Goal: Transaction & Acquisition: Purchase product/service

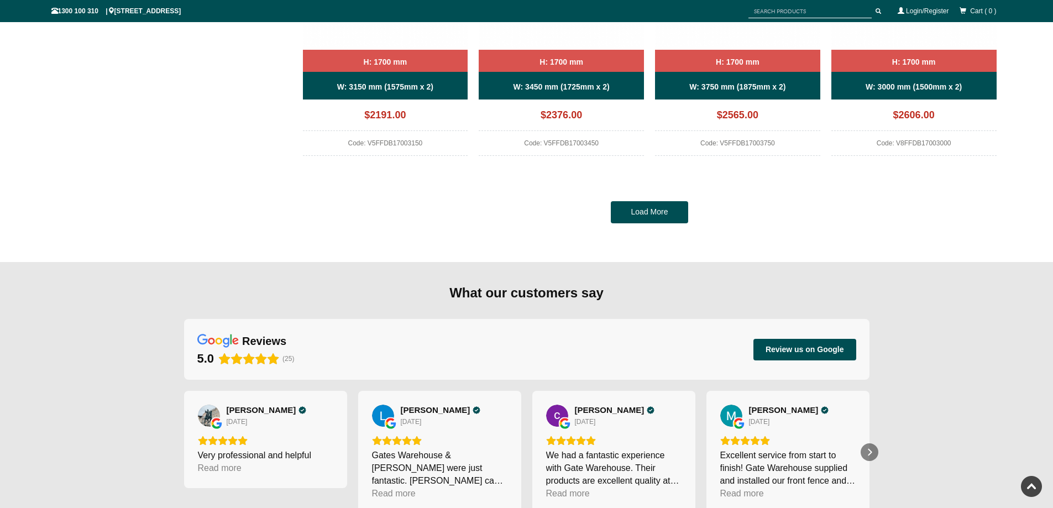
scroll to position [1189, 0]
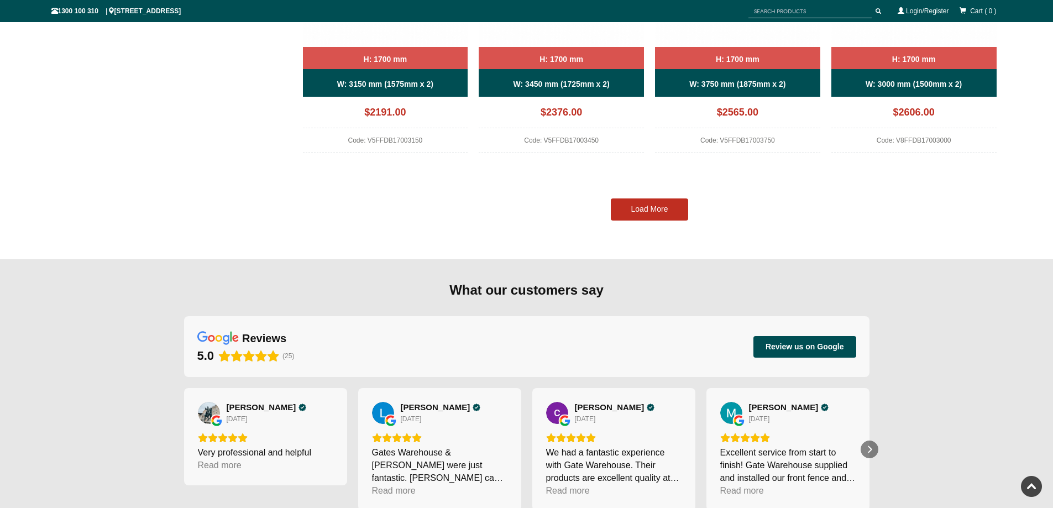
click at [640, 207] on link "Load More" at bounding box center [649, 209] width 77 height 22
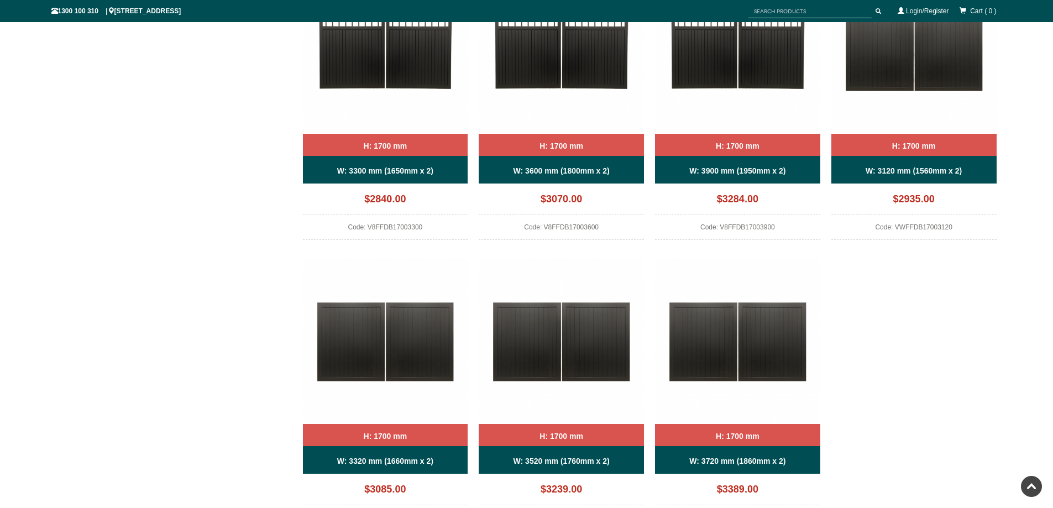
scroll to position [1354, 0]
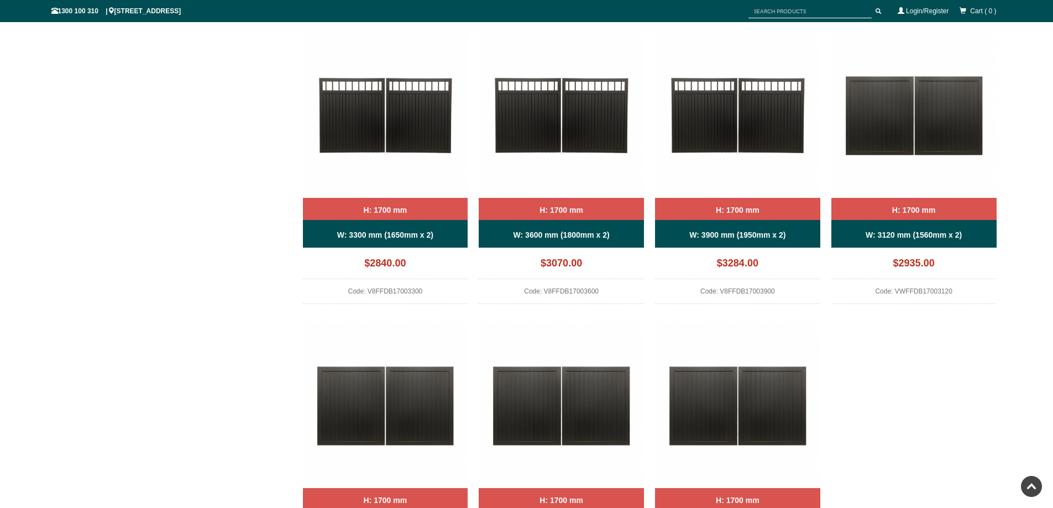
click at [585, 211] on div "H: 1700 mm" at bounding box center [561, 209] width 165 height 22
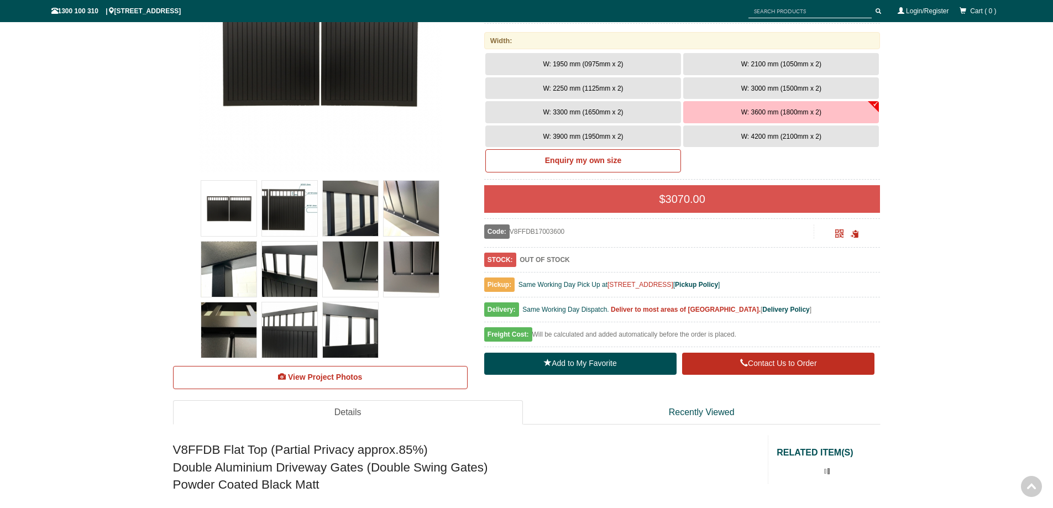
scroll to position [304, 0]
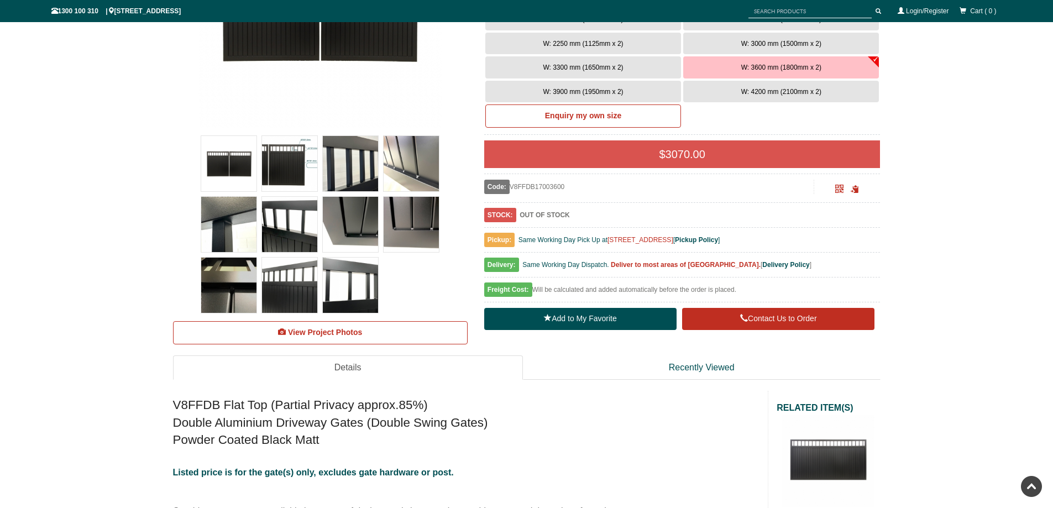
click at [332, 157] on img at bounding box center [350, 163] width 55 height 55
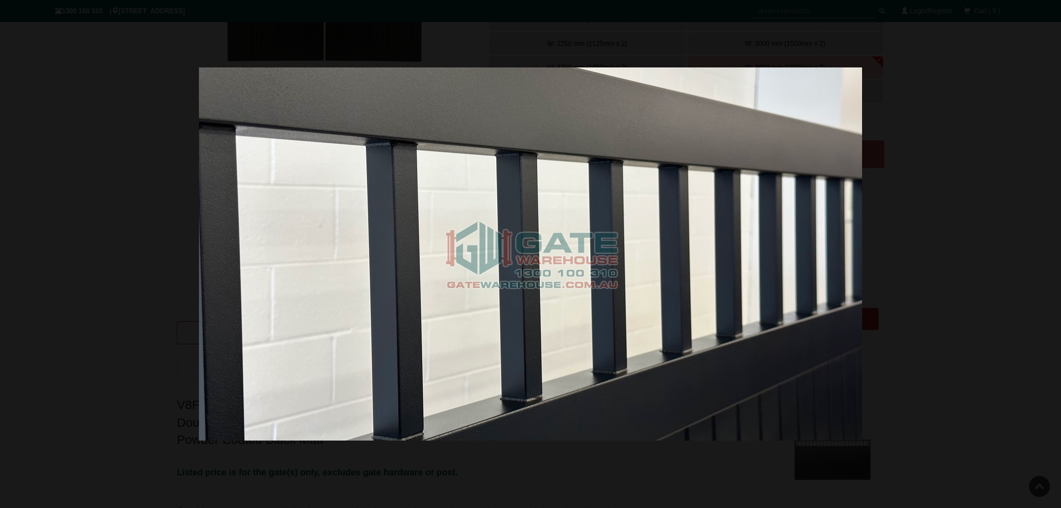
click at [1055, 286] on div at bounding box center [530, 254] width 1061 height 508
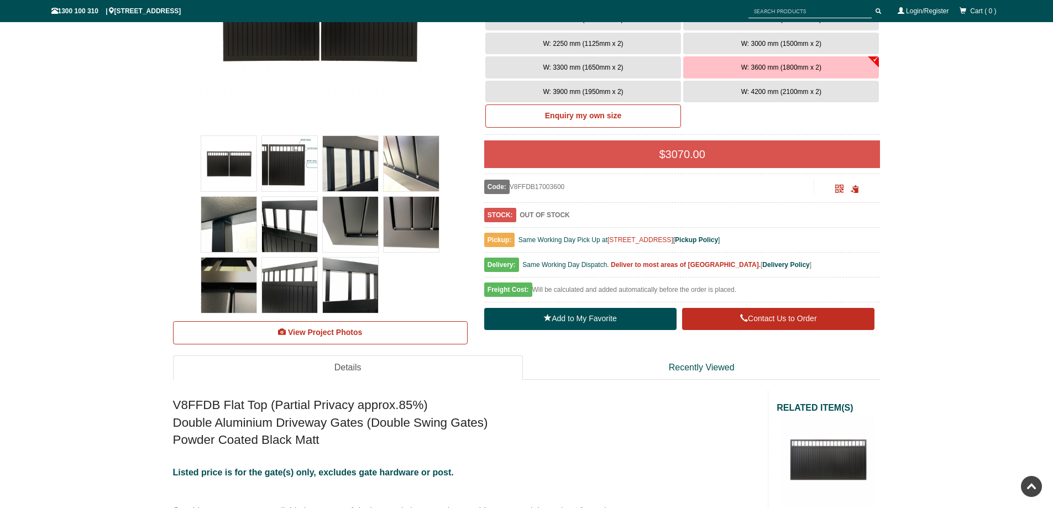
click at [401, 134] on div at bounding box center [411, 163] width 61 height 61
click at [400, 168] on img at bounding box center [411, 163] width 55 height 55
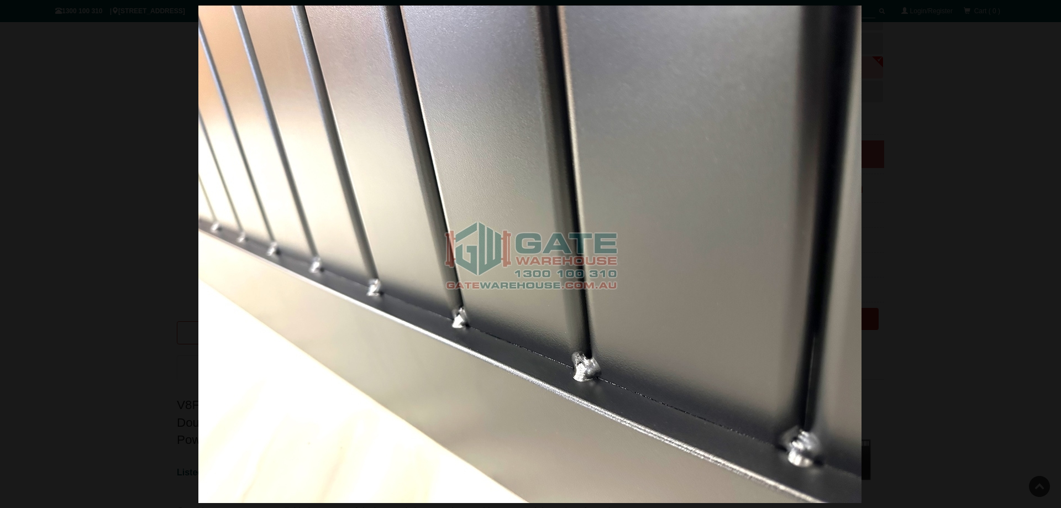
click at [1008, 255] on div at bounding box center [529, 254] width 1061 height 508
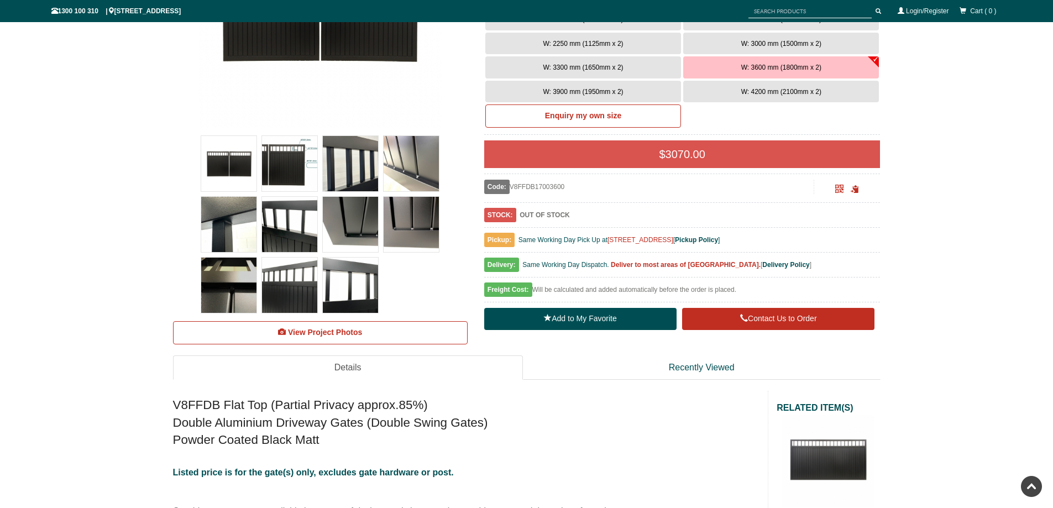
click at [276, 286] on img at bounding box center [289, 285] width 55 height 55
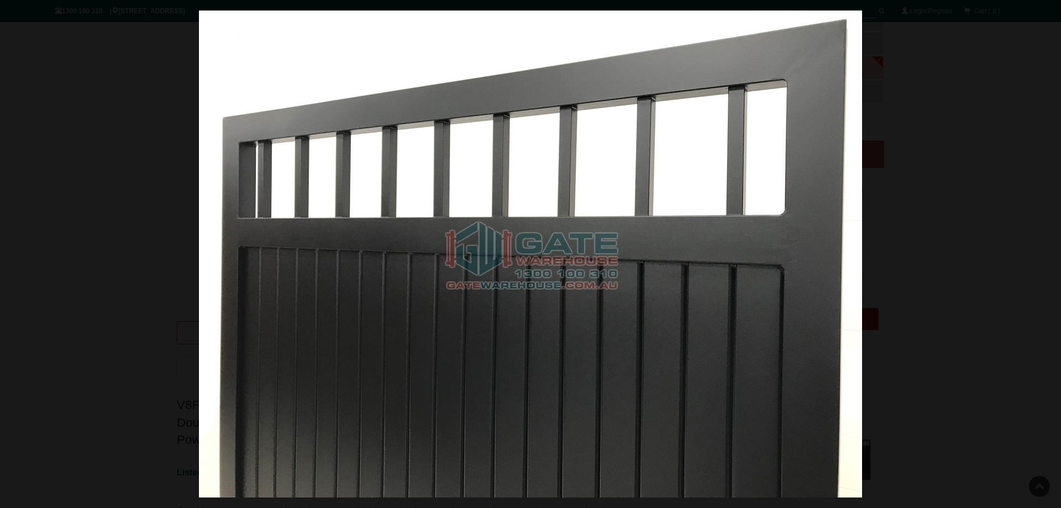
click at [922, 252] on div at bounding box center [530, 254] width 1061 height 508
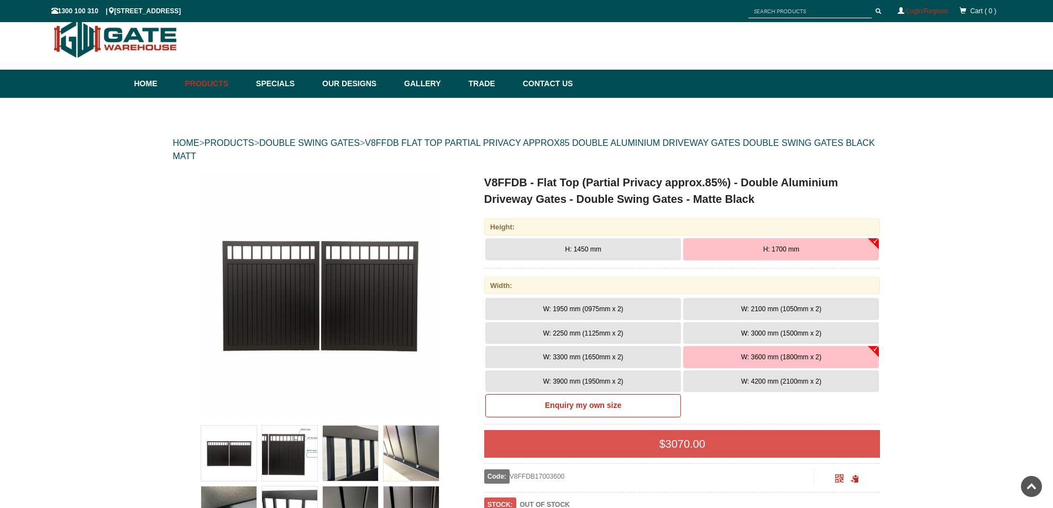
scroll to position [0, 0]
